Goal: Navigation & Orientation: Find specific page/section

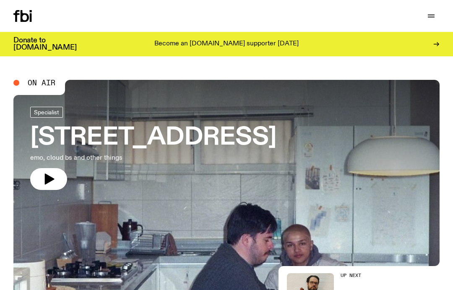
click at [428, 24] on div "Schedule Explore Read Volunteer Newsletter Support Us" at bounding box center [226, 16] width 453 height 32
click at [434, 18] on icon "button" at bounding box center [431, 16] width 10 height 10
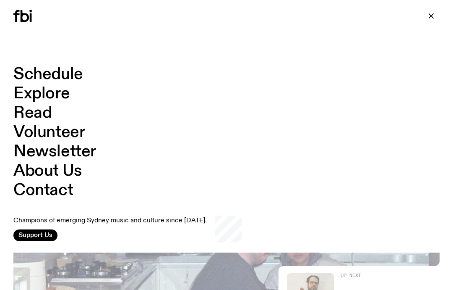
click at [71, 75] on link "Schedule" at bounding box center [48, 74] width 70 height 16
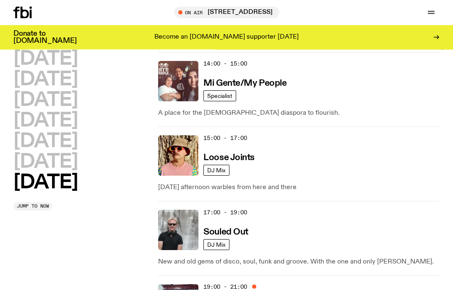
scroll to position [571, 0]
click at [253, 168] on div "15:00 - 17:00 Loose Joints" at bounding box center [322, 155] width 236 height 40
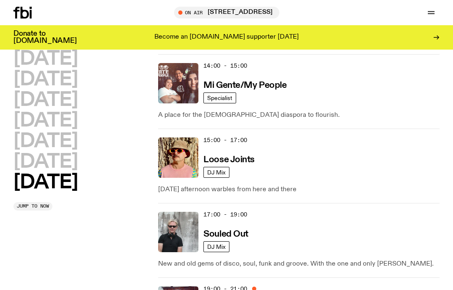
click at [230, 157] on h3 "Loose Joints" at bounding box center [229, 159] width 51 height 9
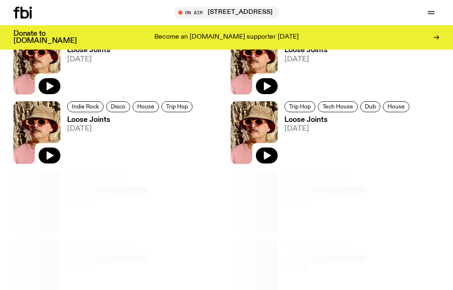
scroll to position [400, 0]
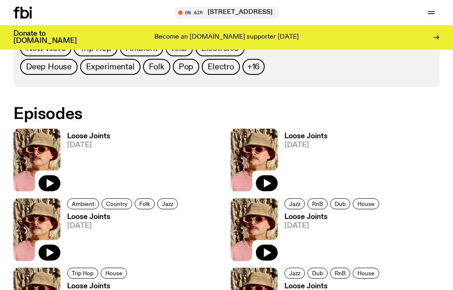
click at [49, 183] on icon "button" at bounding box center [50, 183] width 7 height 8
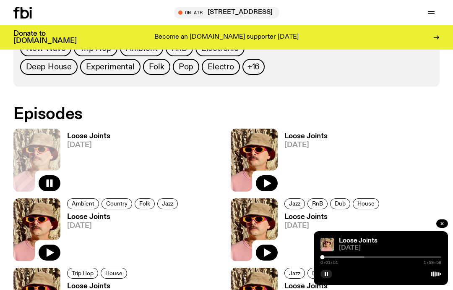
click at [329, 256] on div at bounding box center [304, 257] width 121 height 2
click at [3, 30] on div "Donate to [DOMAIN_NAME] Become an [DOMAIN_NAME] supporter [DATE]" at bounding box center [226, 37] width 453 height 24
